Goal: Information Seeking & Learning: Learn about a topic

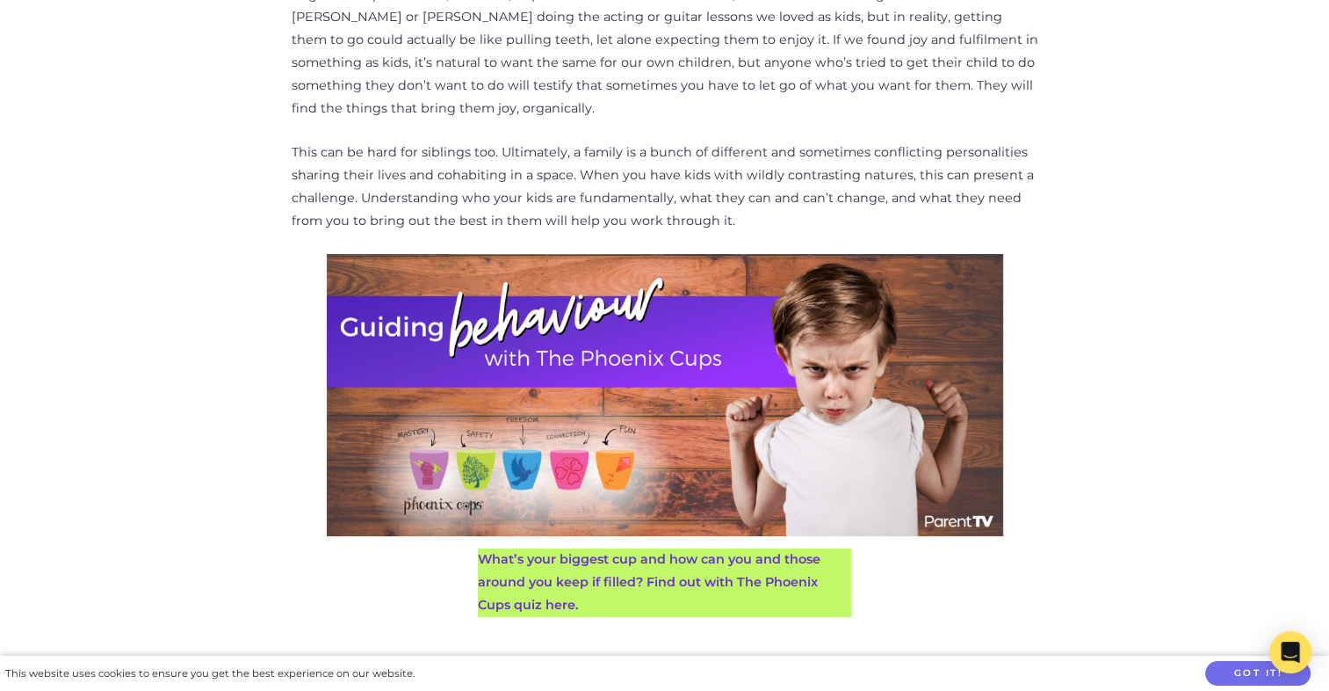
scroll to position [1581, 0]
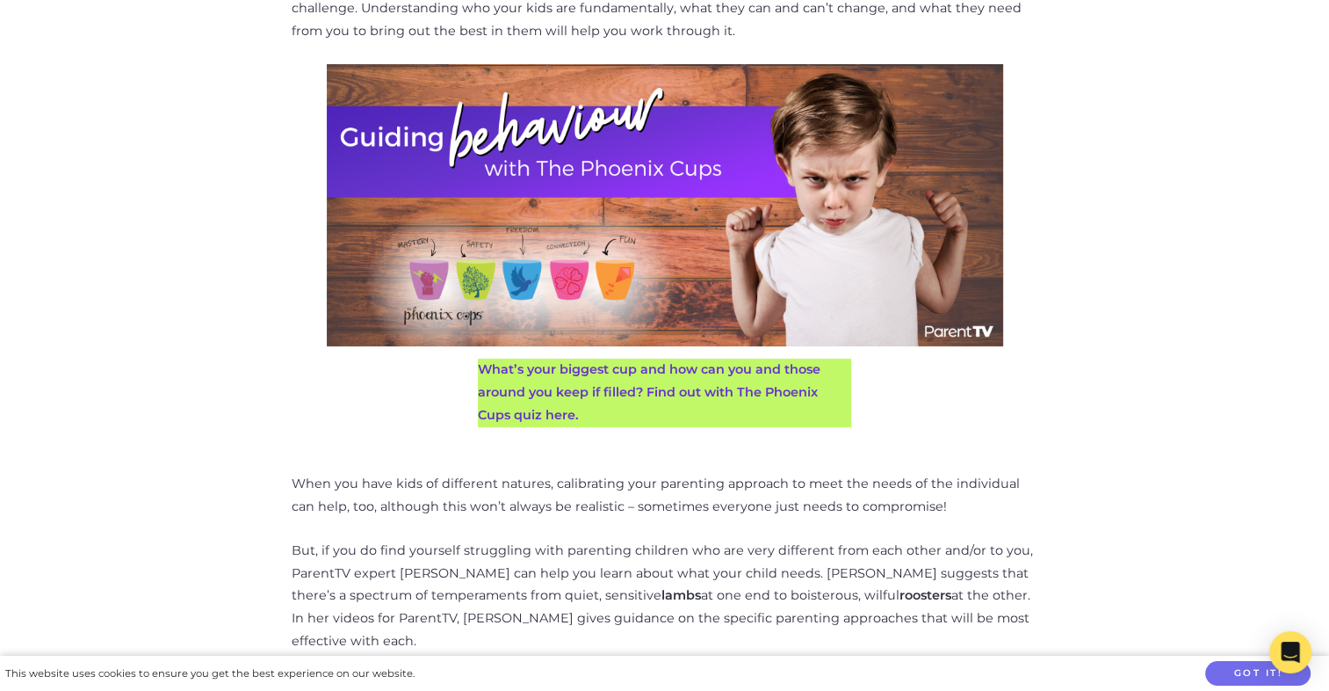
click at [784, 366] on link "What’s your biggest cup and how can you and those around you keep if filled? Fi…" at bounding box center [649, 391] width 343 height 61
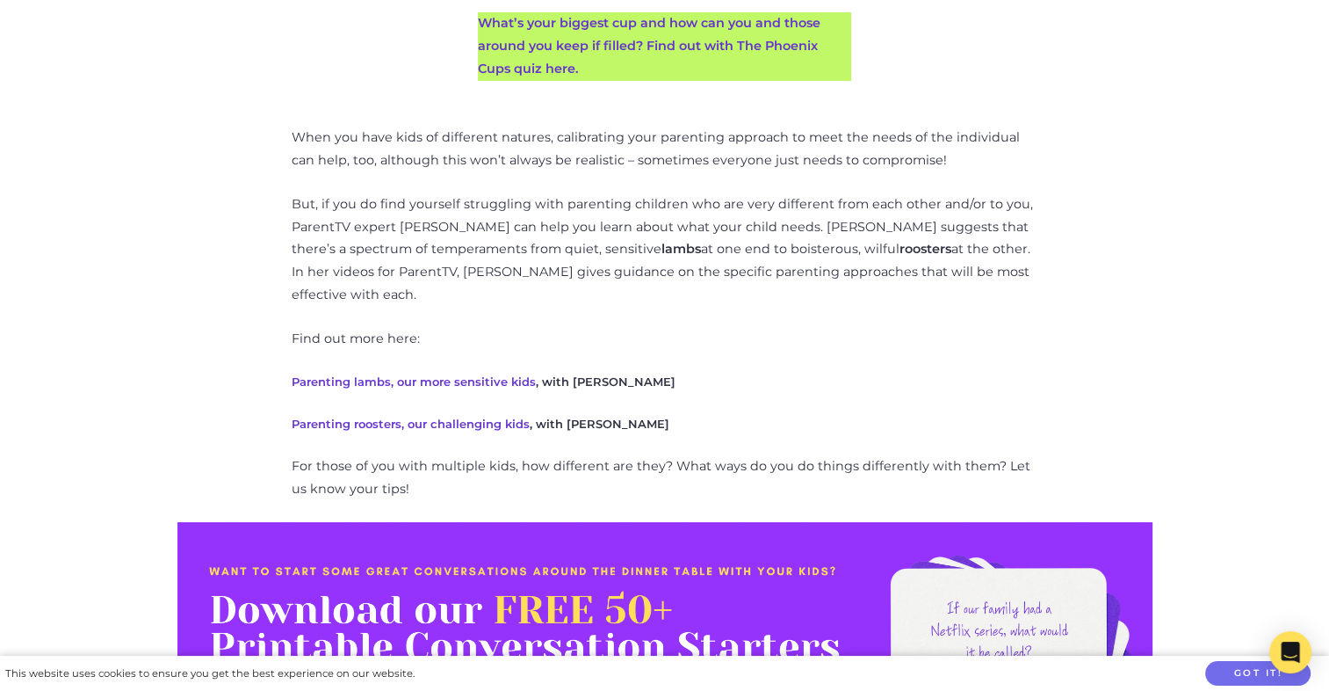
scroll to position [1929, 0]
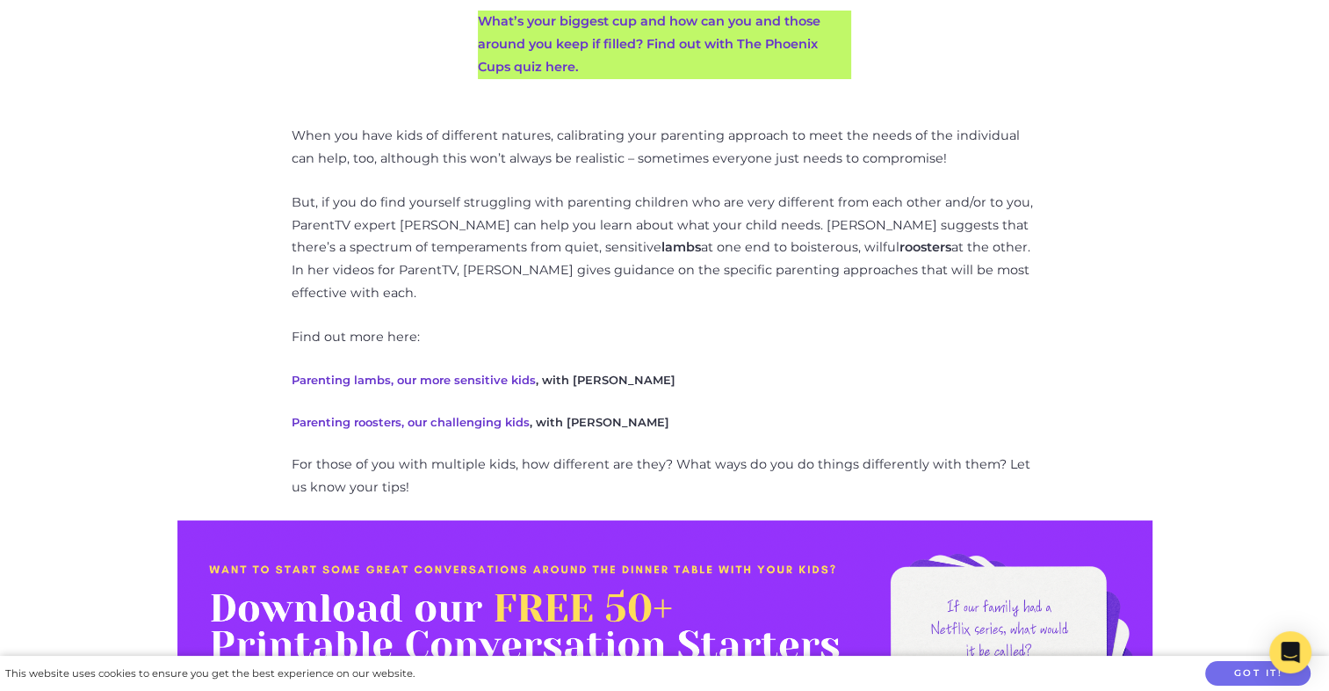
click at [492, 415] on strong "Parenting roosters, our challenging kids" at bounding box center [411, 422] width 238 height 14
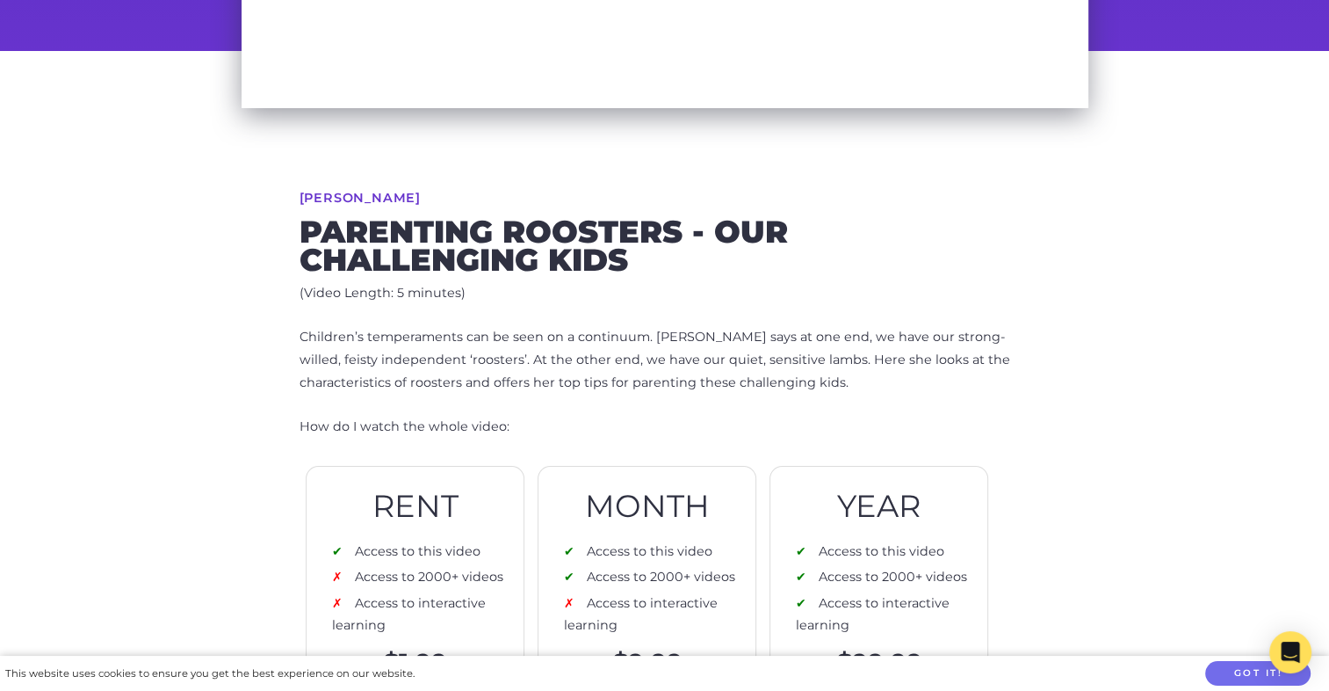
scroll to position [351, 0]
